Goal: Check status: Check status

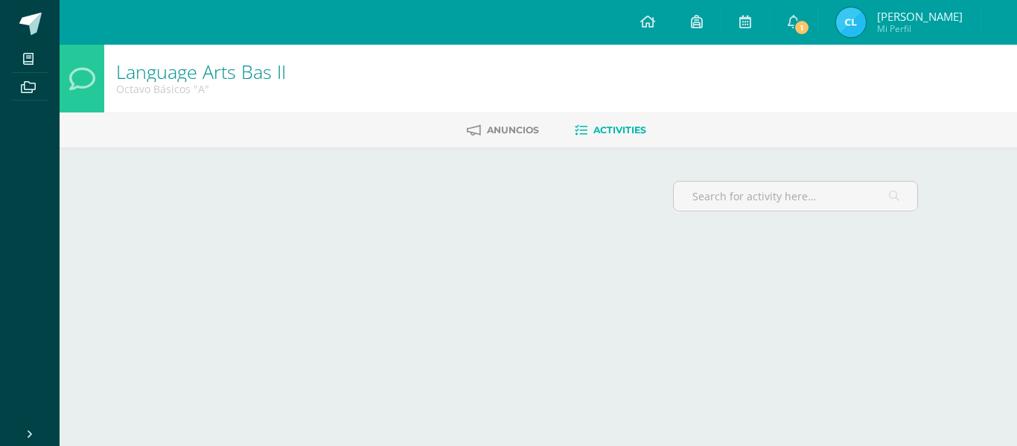
click at [877, 13] on span "[PERSON_NAME]" at bounding box center [920, 16] width 86 height 15
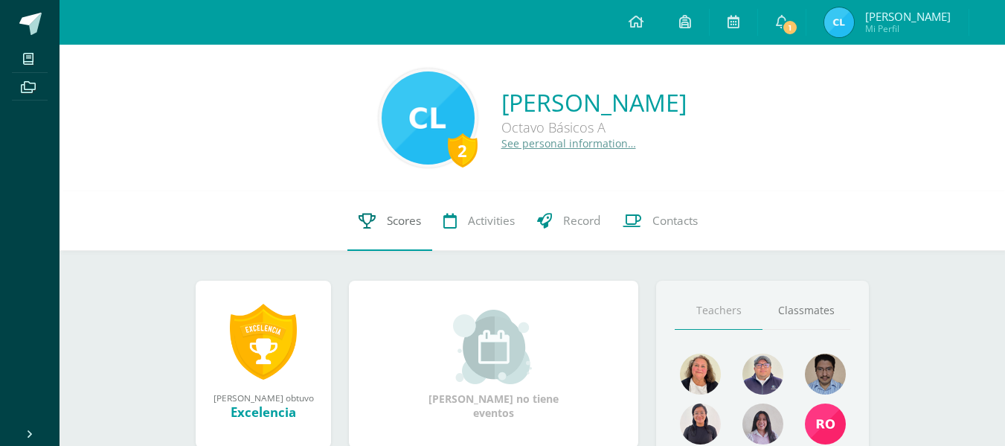
click at [394, 214] on span "Scores" at bounding box center [404, 221] width 34 height 16
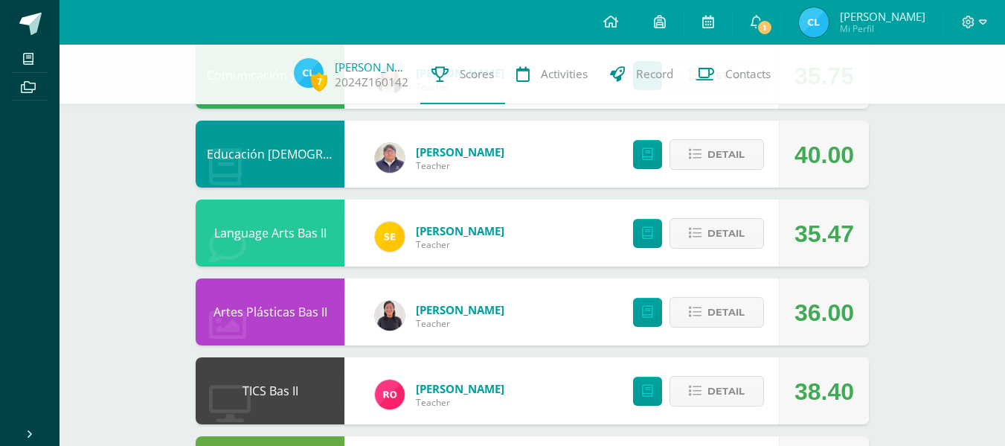
scroll to position [508, 0]
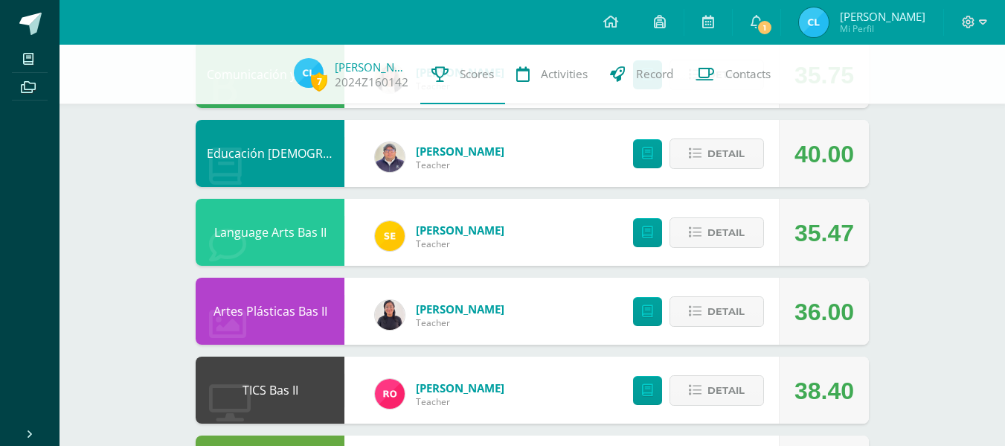
click at [815, 344] on div "36.00" at bounding box center [825, 311] width 60 height 67
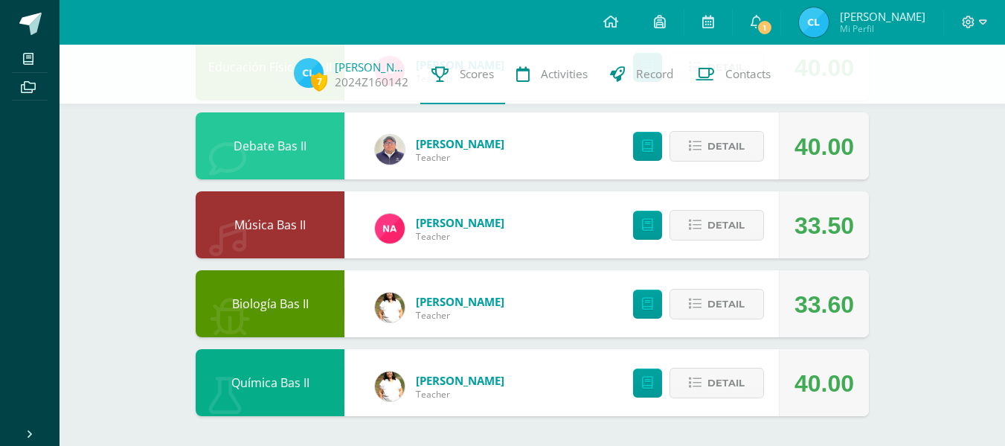
scroll to position [921, 0]
